Goal: Task Accomplishment & Management: Manage account settings

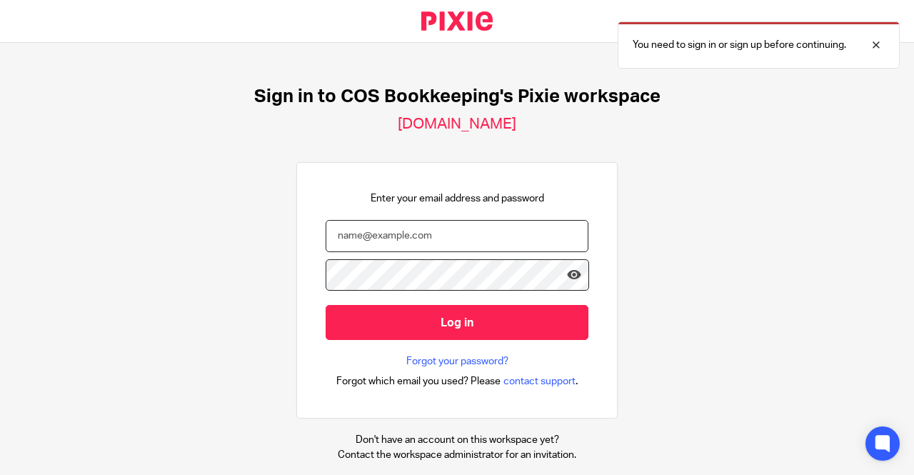
click at [405, 231] on input "email" at bounding box center [456, 236] width 263 height 32
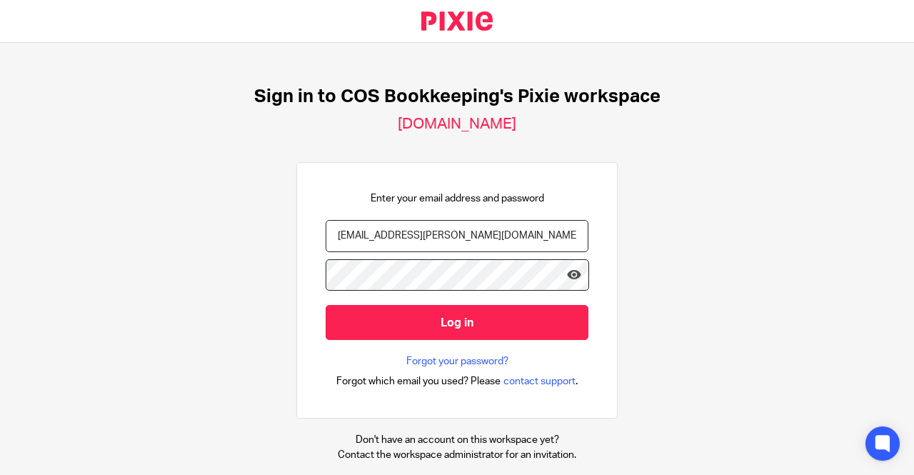
type input "ben.godfrey@cosbookkeeping.co.uk"
click at [325, 305] on input "Log in" at bounding box center [456, 322] width 263 height 35
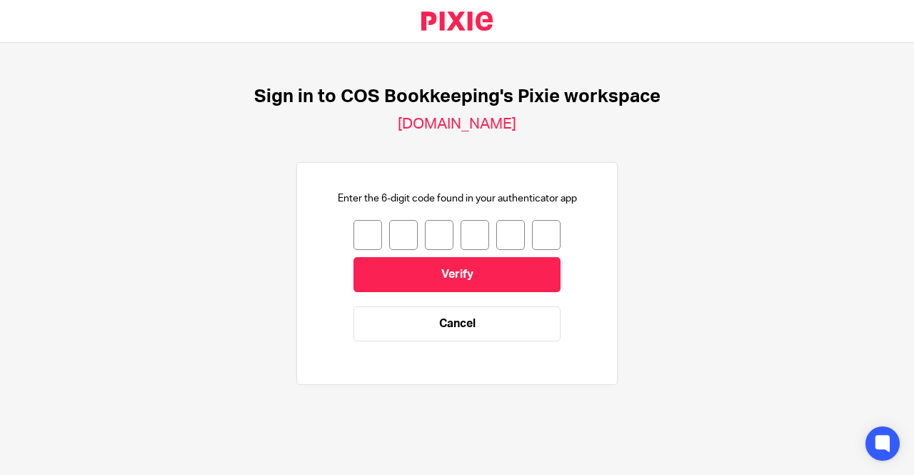
click at [362, 231] on input "number" at bounding box center [367, 235] width 29 height 30
type input "2"
drag, startPoint x: 393, startPoint y: 231, endPoint x: 359, endPoint y: 235, distance: 34.5
click at [359, 235] on div "2 0" at bounding box center [456, 235] width 207 height 30
type input "3"
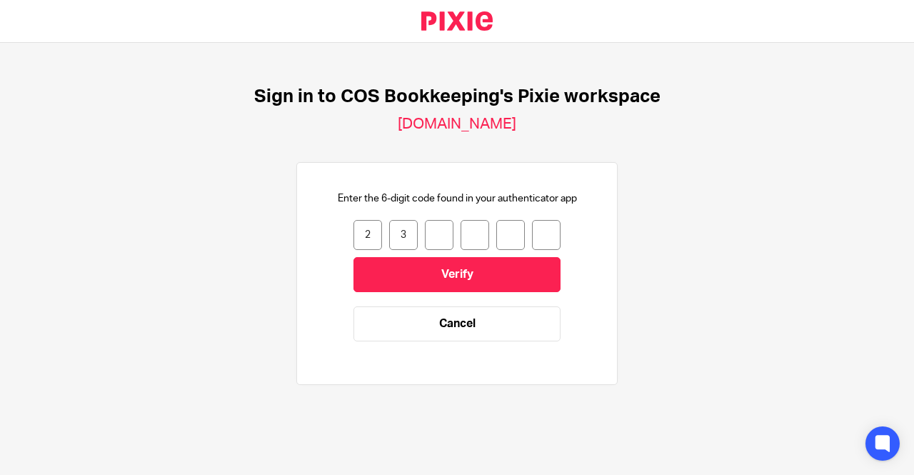
type input "0"
type input "7"
type input "5"
type input "3"
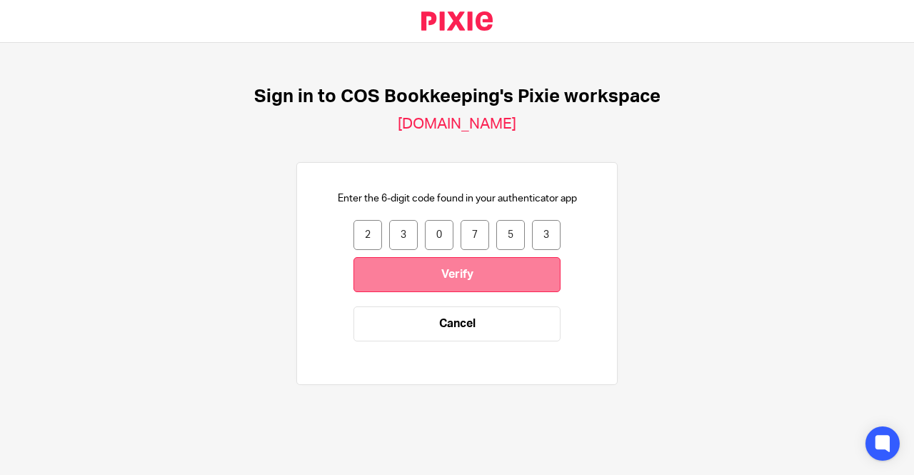
click at [439, 285] on input "Verify" at bounding box center [456, 274] width 207 height 35
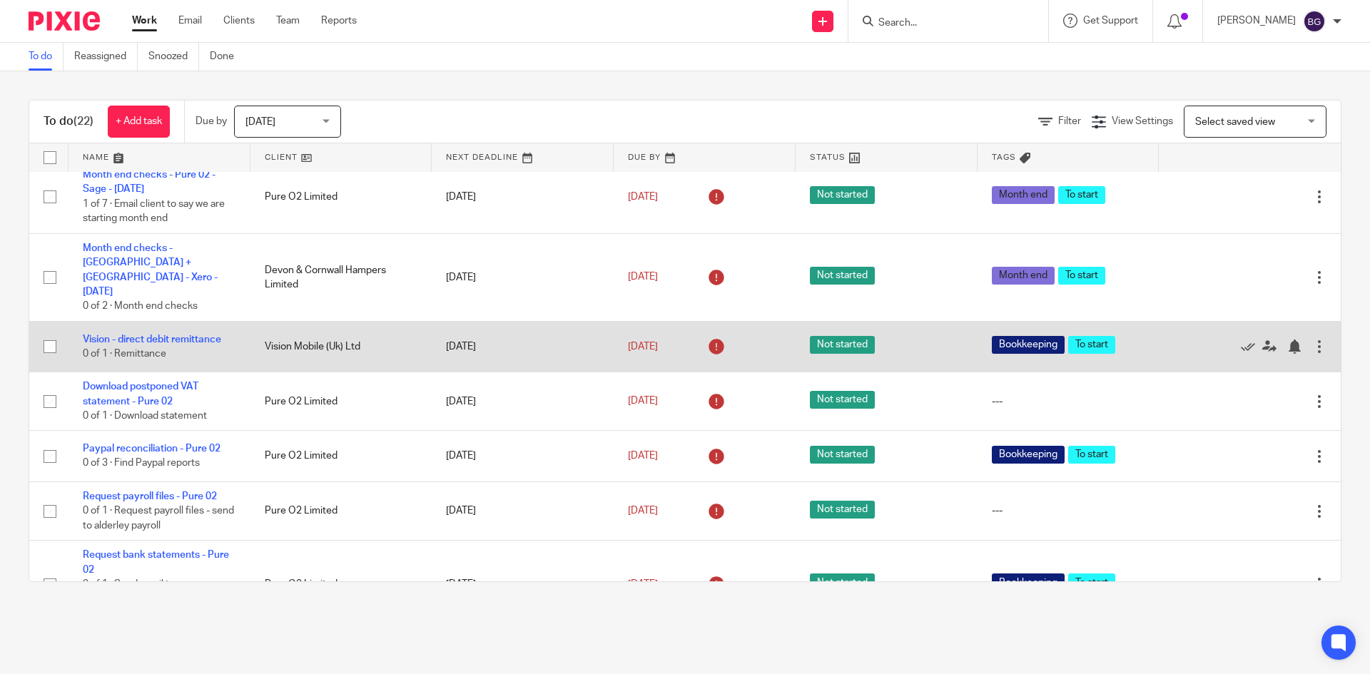
scroll to position [1165, 0]
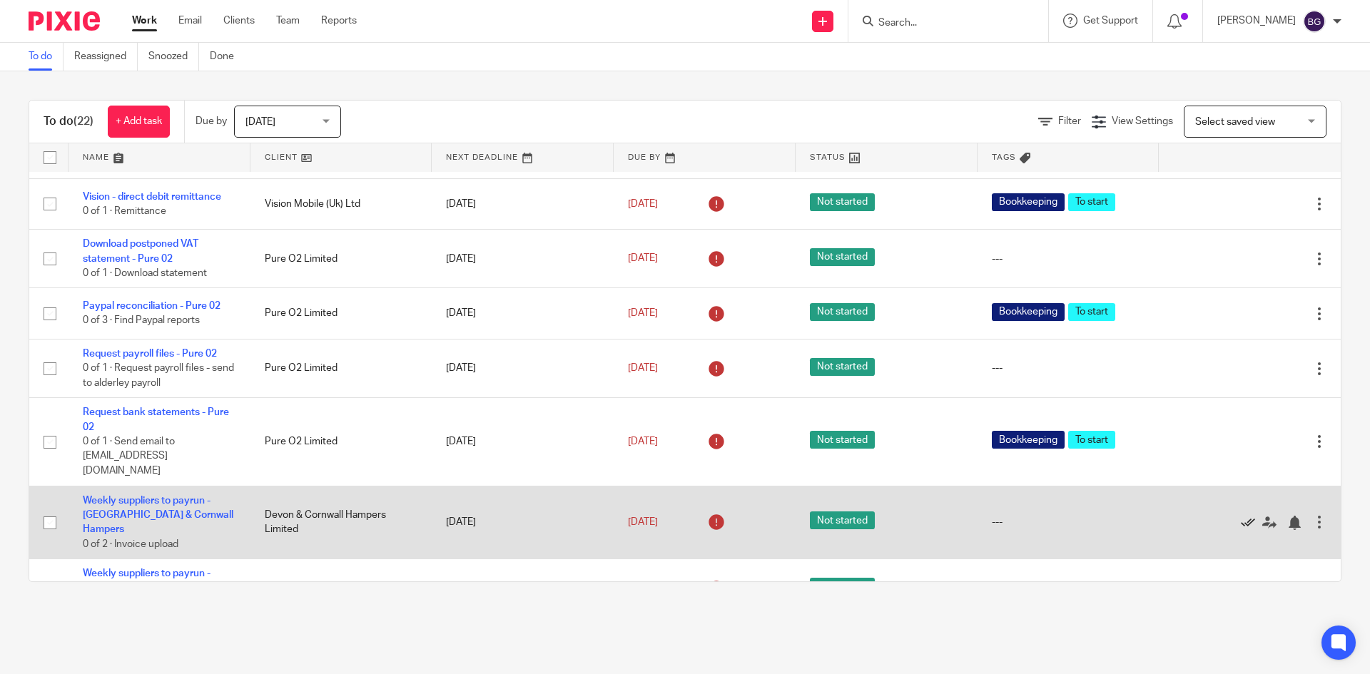
click at [913, 474] on icon at bounding box center [1248, 523] width 14 height 14
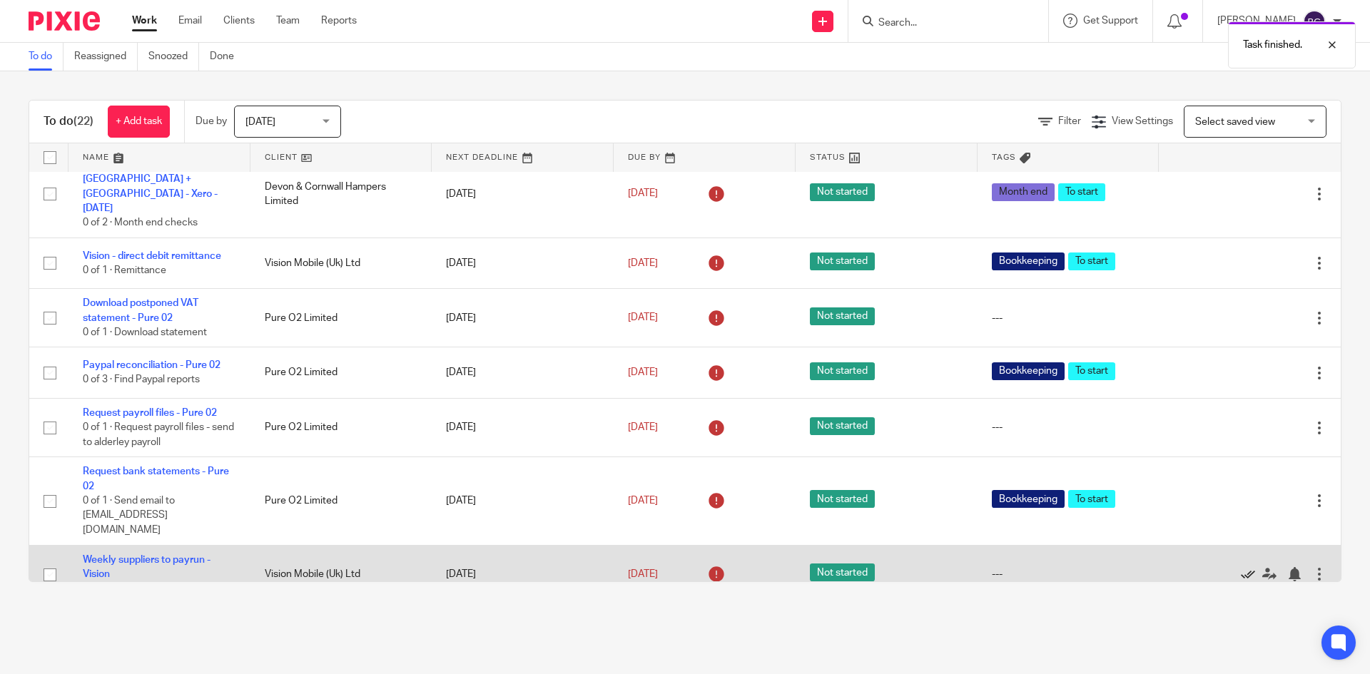
click at [913, 474] on icon at bounding box center [1248, 574] width 14 height 14
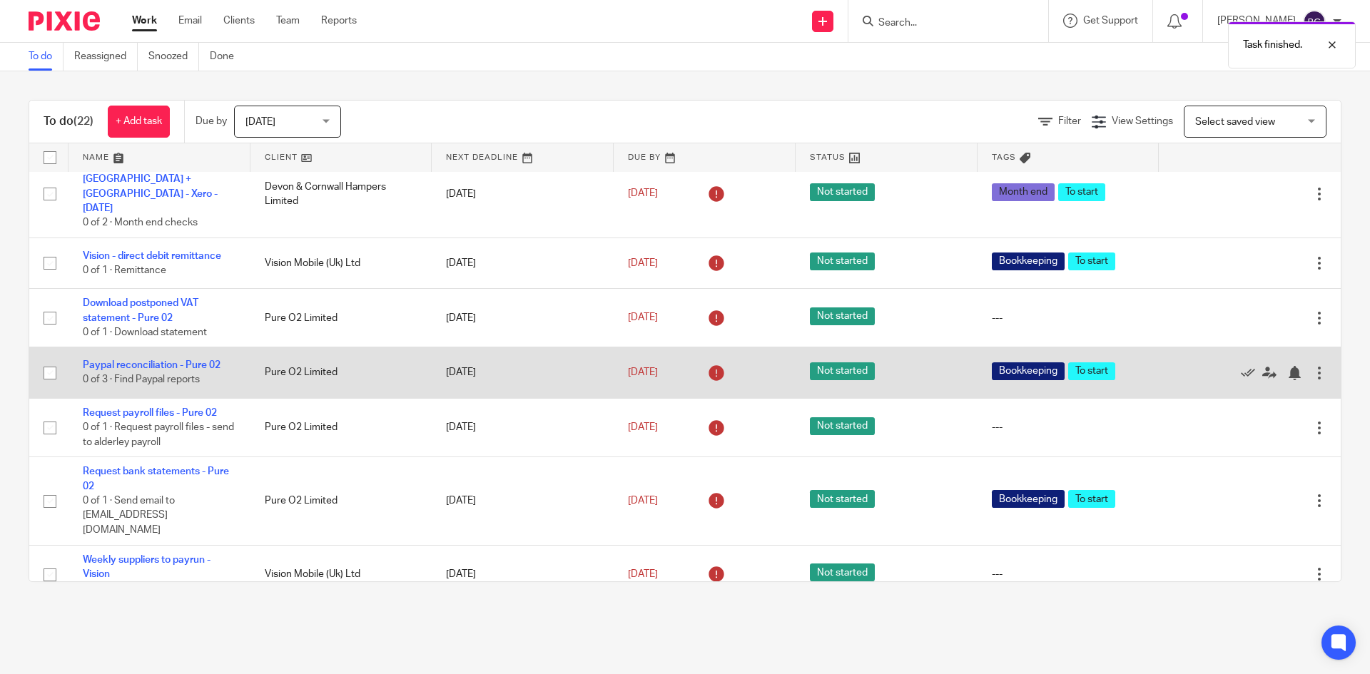
scroll to position [1047, 0]
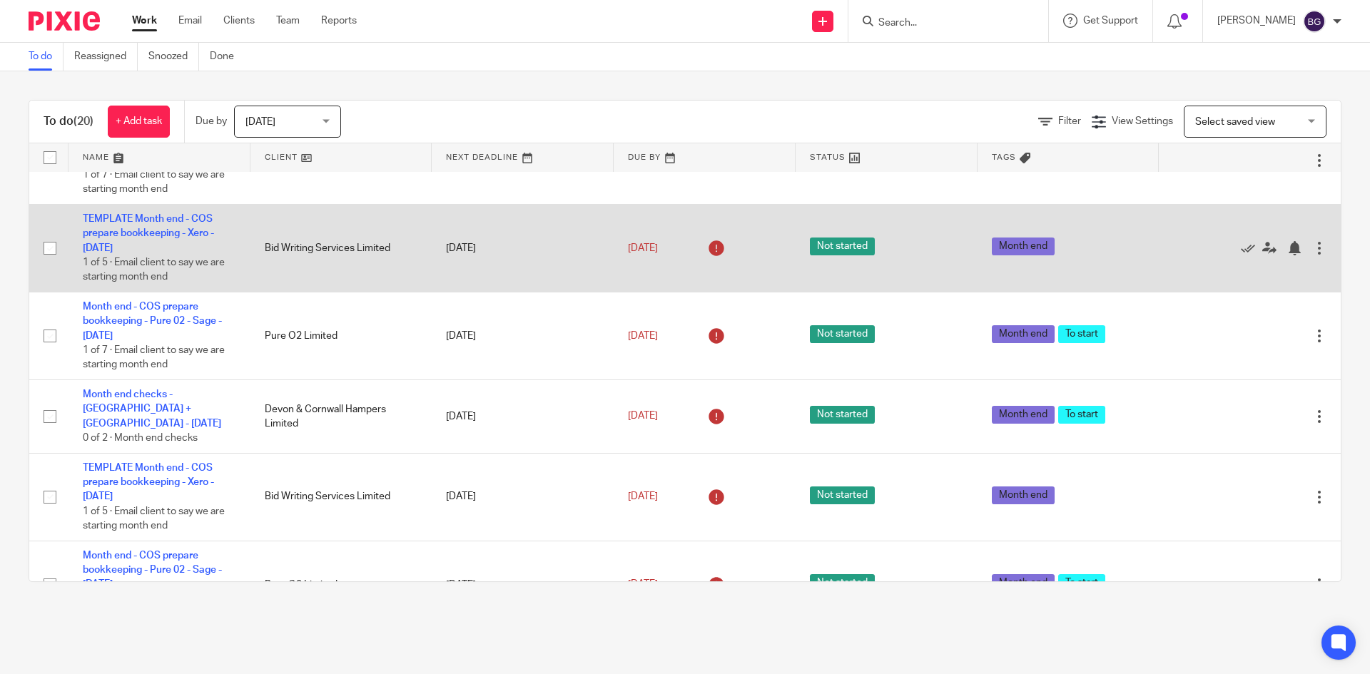
scroll to position [357, 0]
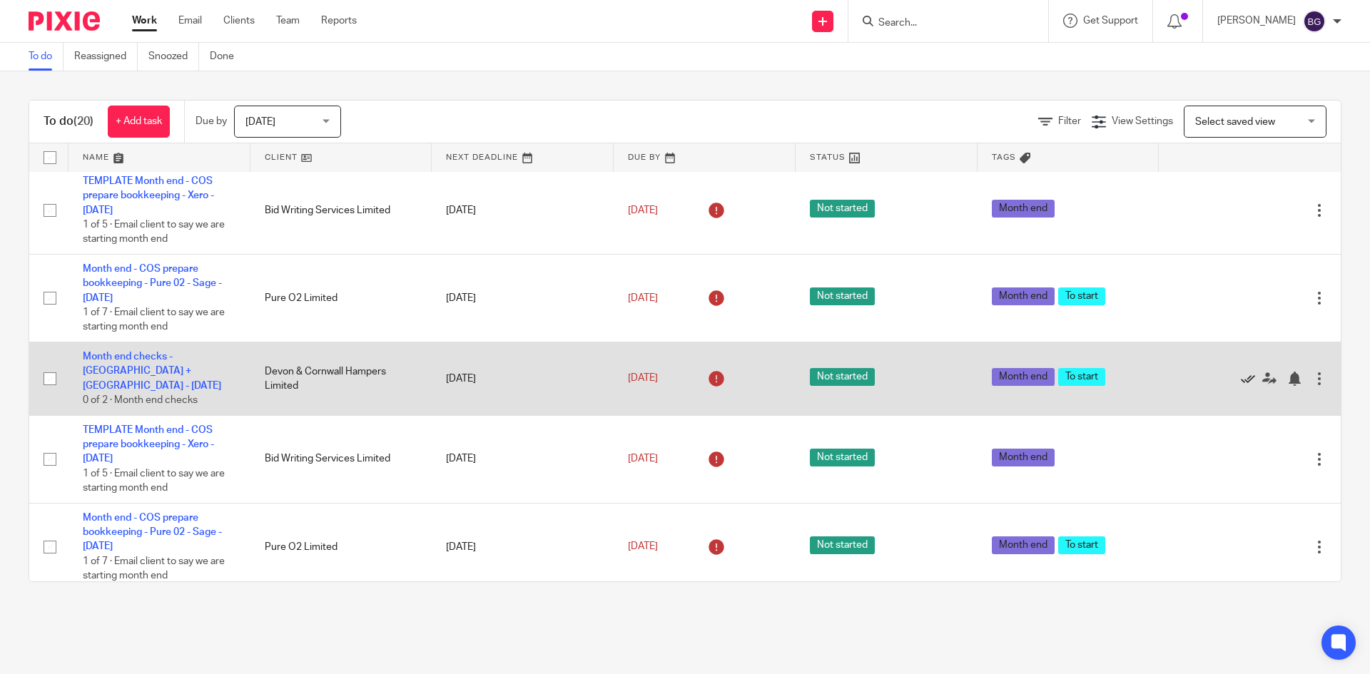
click at [1241, 372] on icon at bounding box center [1248, 379] width 14 height 14
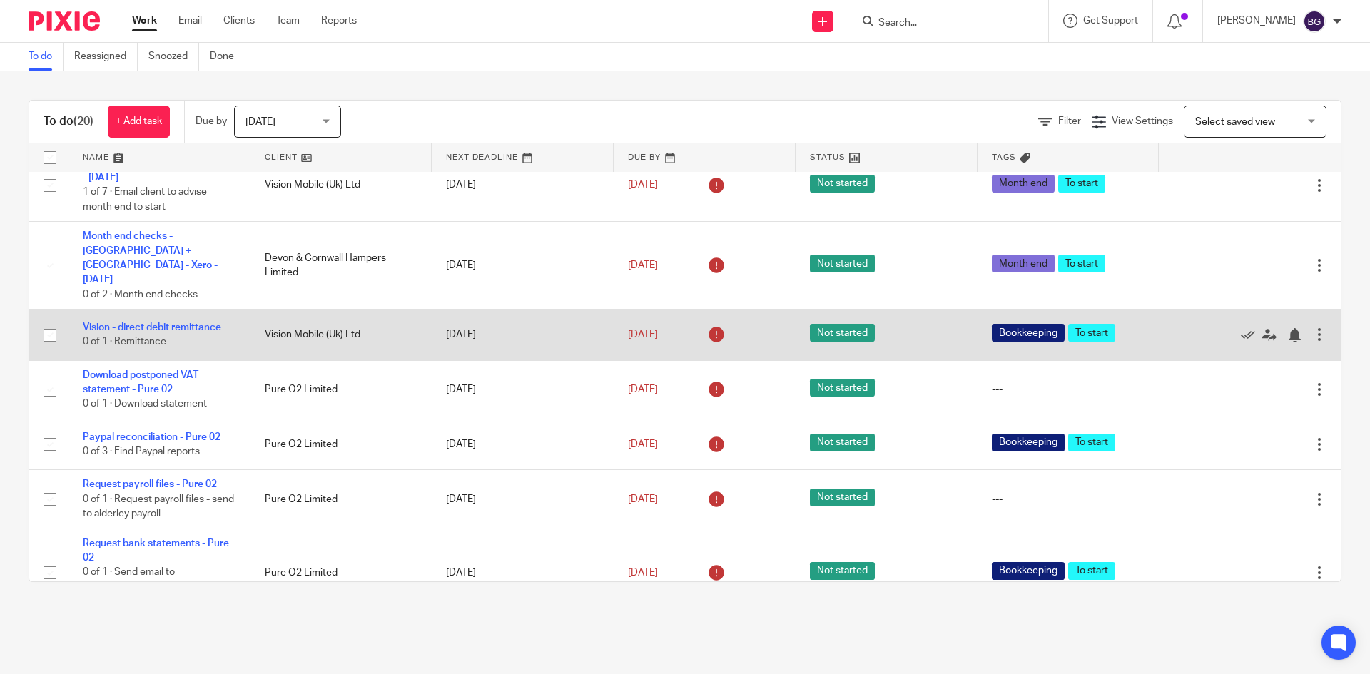
scroll to position [988, 0]
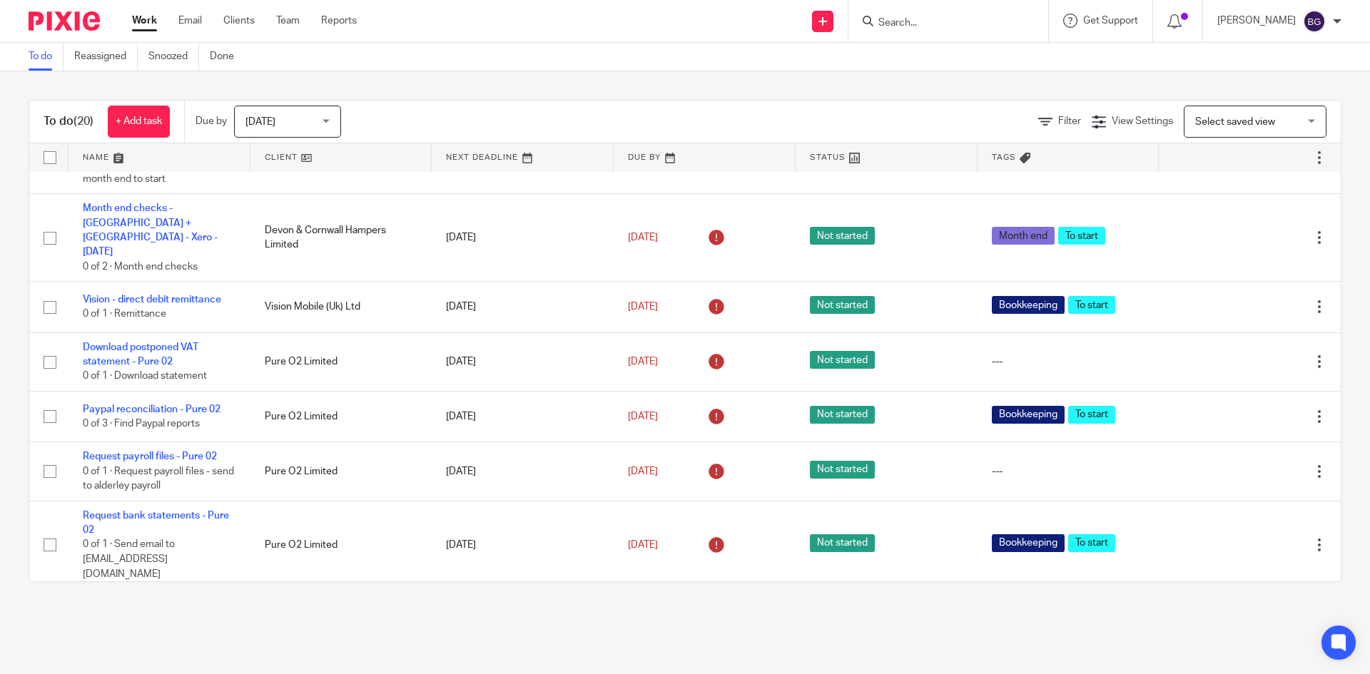
click at [422, 44] on div "To do Reassigned Snoozed Done" at bounding box center [685, 57] width 1370 height 29
